Goal: Task Accomplishment & Management: Manage account settings

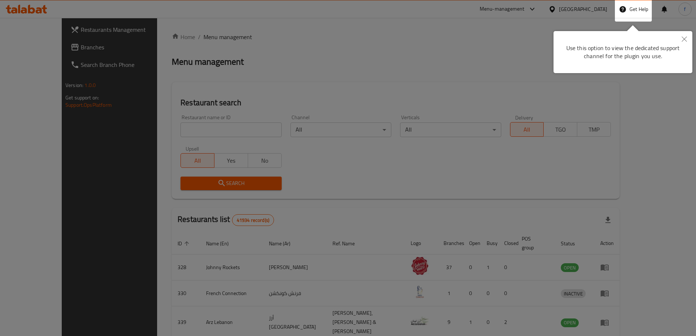
click at [573, 7] on div at bounding box center [348, 266] width 696 height 533
click at [573, 7] on div "United Arab Emirates" at bounding box center [583, 9] width 48 height 8
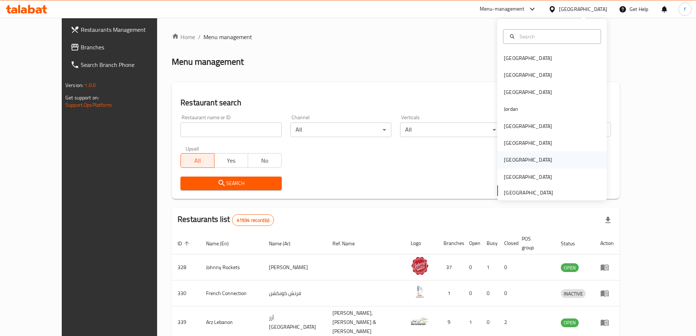
click at [517, 155] on div "[GEOGRAPHIC_DATA]" at bounding box center [528, 159] width 60 height 17
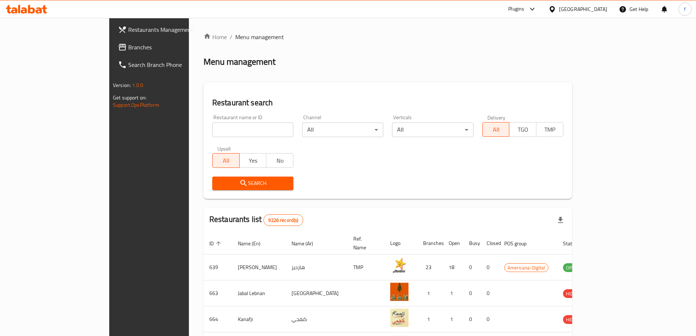
click at [128, 47] on span "Branches" at bounding box center [173, 47] width 91 height 9
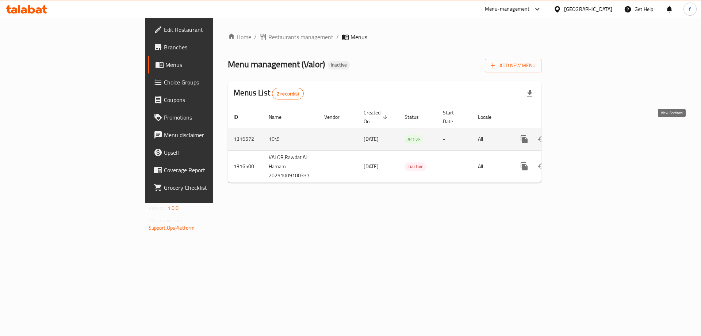
click at [586, 130] on link "enhanced table" at bounding box center [577, 139] width 18 height 18
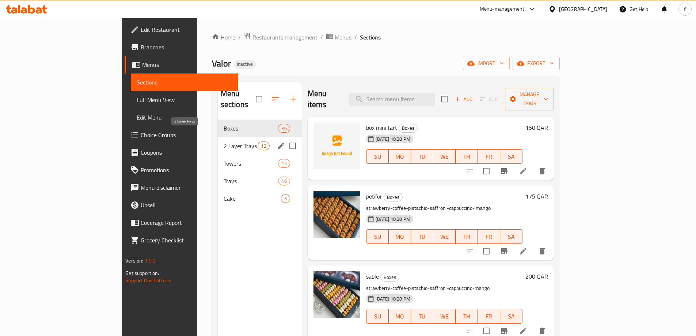
click at [224, 141] on span "2 Layer Trays" at bounding box center [241, 145] width 34 height 9
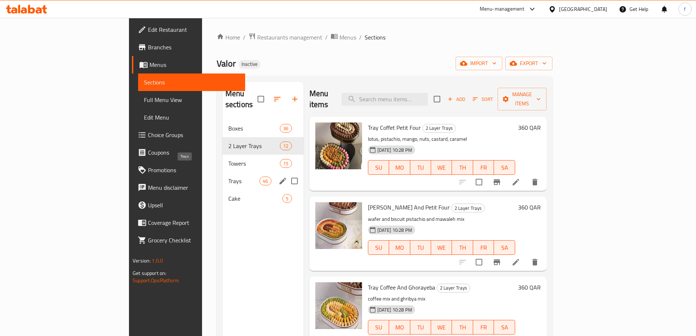
click at [228, 176] on span "Trays" at bounding box center [243, 180] width 31 height 9
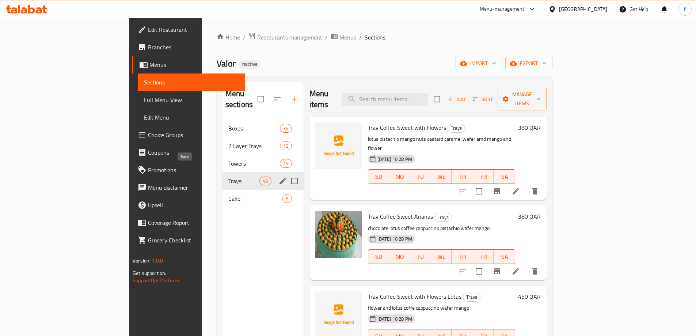
click at [228, 176] on span "Trays" at bounding box center [243, 180] width 31 height 9
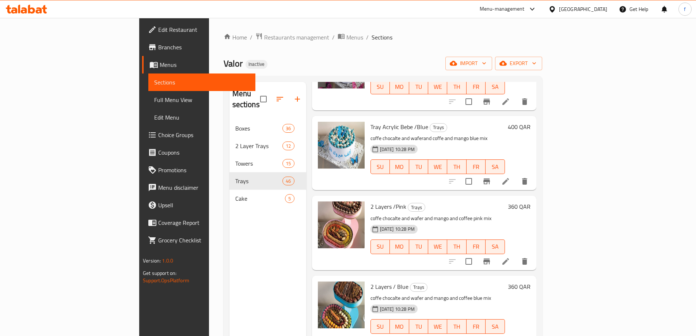
scroll to position [1717, 0]
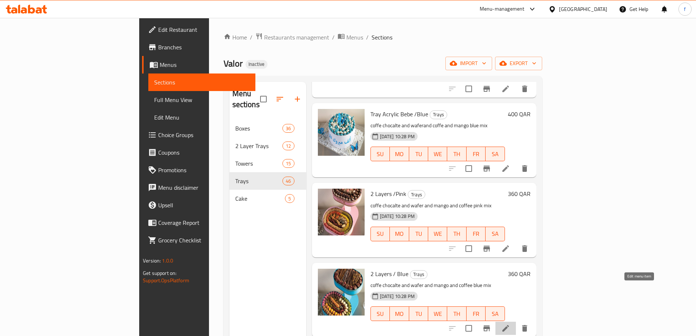
click at [510, 324] on icon at bounding box center [505, 328] width 9 height 9
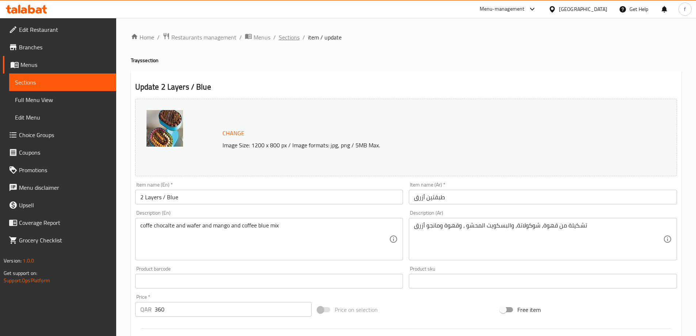
click at [281, 41] on span "Sections" at bounding box center [289, 37] width 21 height 9
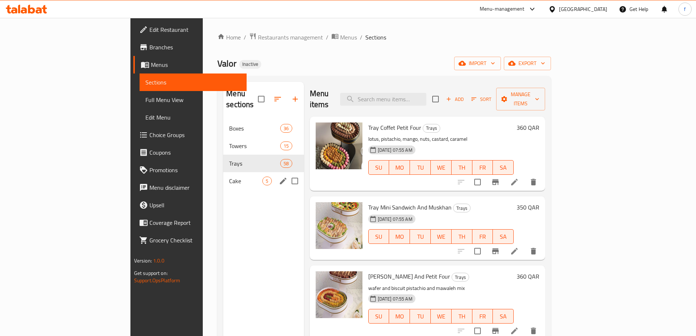
click at [229, 176] on span "Cake" at bounding box center [245, 180] width 33 height 9
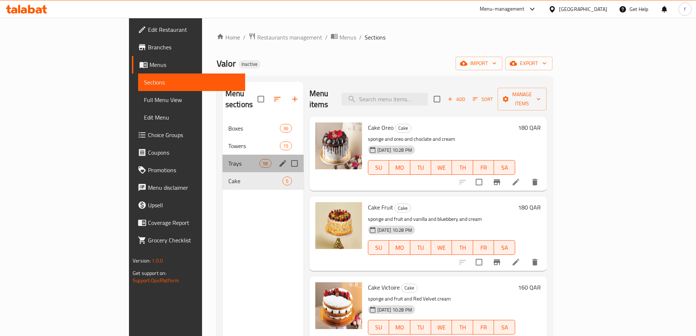
click at [222, 155] on div "Trays 58" at bounding box center [262, 164] width 81 height 18
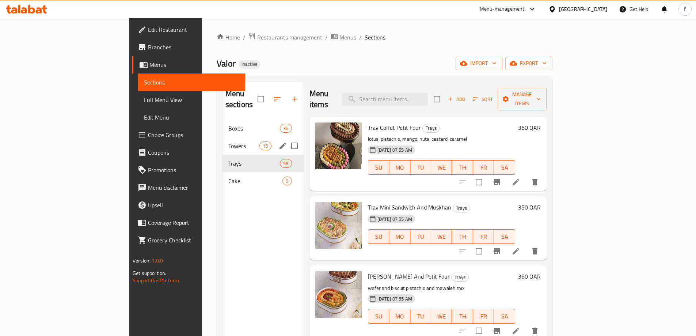
click at [228, 141] on span "Towers" at bounding box center [243, 145] width 31 height 9
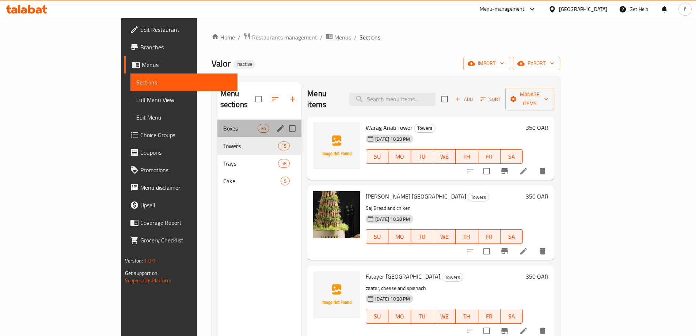
click at [217, 122] on div "Boxes 36" at bounding box center [259, 128] width 84 height 18
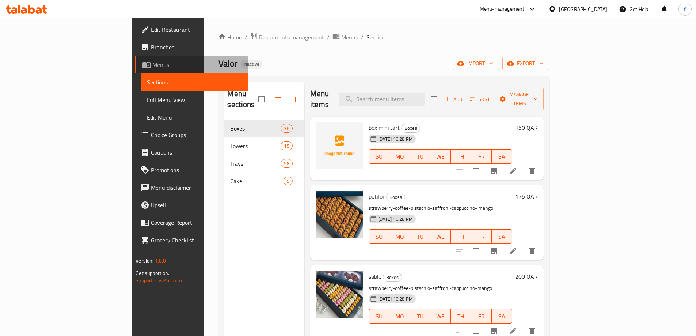
click at [135, 69] on link "Menus" at bounding box center [191, 65] width 113 height 18
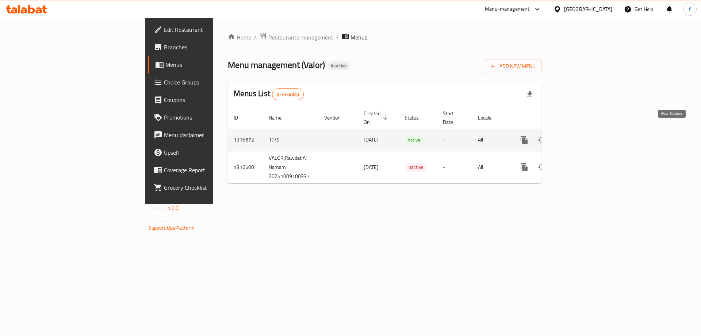
click at [581, 137] on icon "enhanced table" at bounding box center [577, 140] width 7 height 7
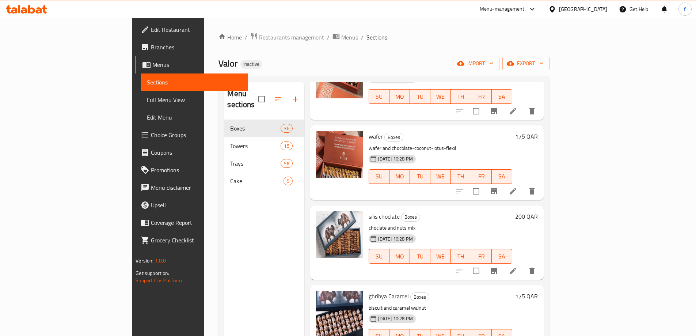
scroll to position [731, 0]
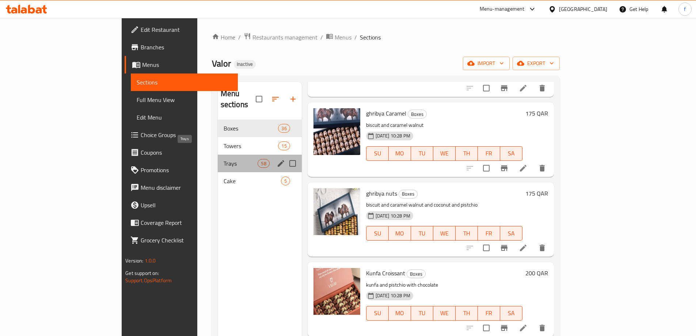
click at [224, 159] on span "Trays" at bounding box center [241, 163] width 34 height 9
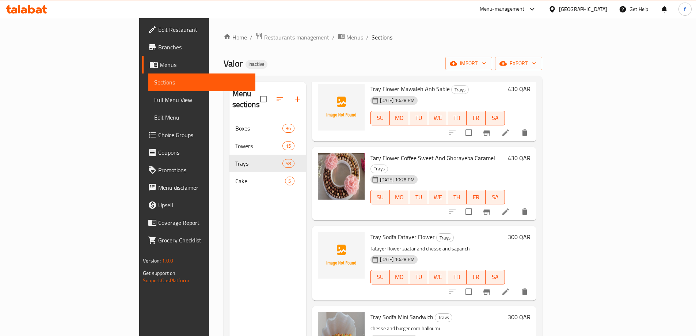
scroll to position [4115, 0]
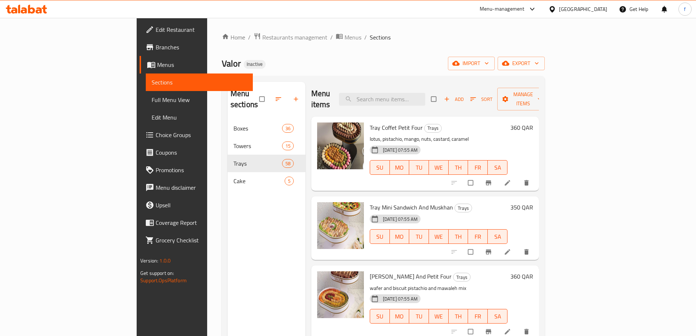
click at [156, 51] on span "Branches" at bounding box center [201, 47] width 91 height 9
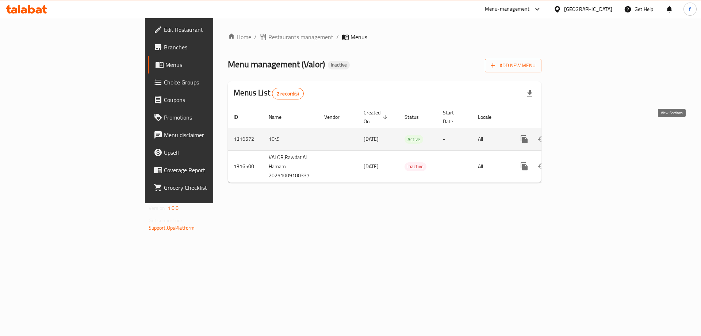
click at [586, 130] on link "enhanced table" at bounding box center [577, 139] width 18 height 18
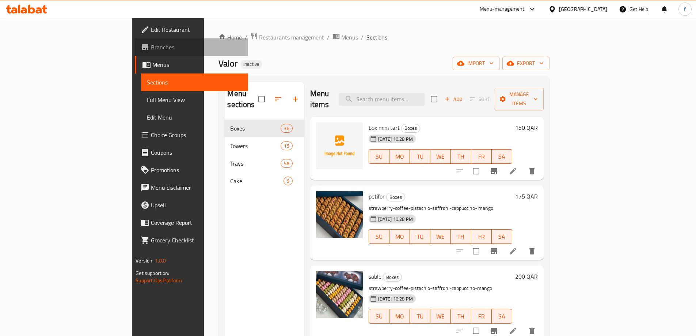
click at [151, 47] on span "Branches" at bounding box center [196, 47] width 91 height 9
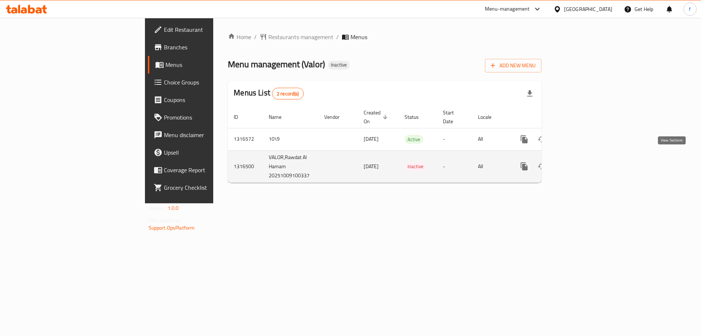
click at [582, 162] on icon "enhanced table" at bounding box center [577, 166] width 9 height 9
